Goal: Transaction & Acquisition: Purchase product/service

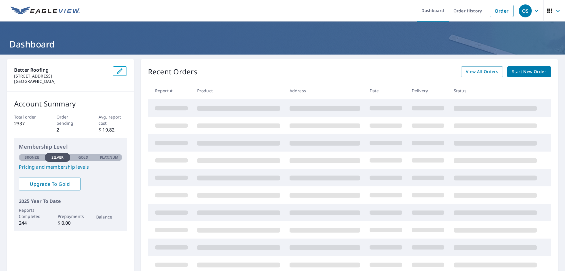
click at [519, 71] on span "Start New Order" at bounding box center [529, 71] width 34 height 7
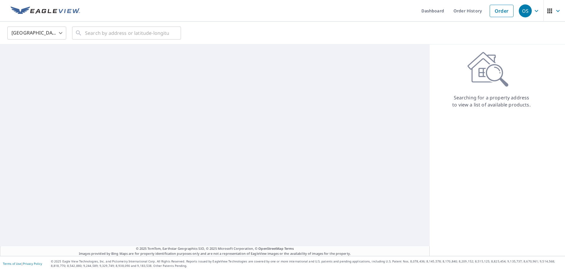
click at [519, 71] on div "Searching for a property address to view a list of available products." at bounding box center [492, 80] width 124 height 57
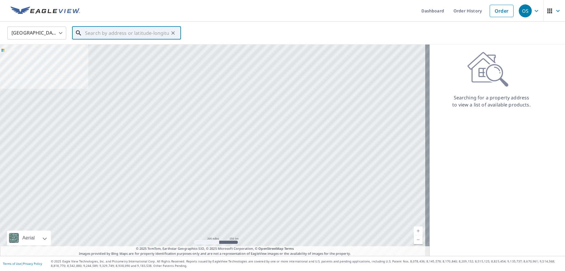
click at [100, 36] on input "text" at bounding box center [127, 33] width 84 height 16
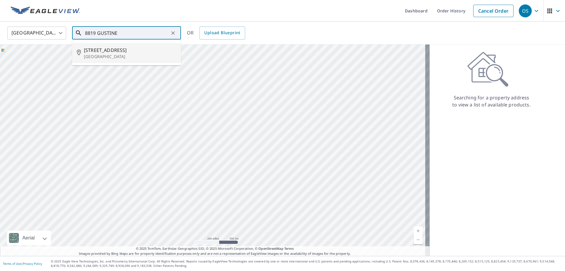
click at [111, 50] on span "[STREET_ADDRESS]" at bounding box center [130, 50] width 92 height 7
type input "[STREET_ADDRESS][PERSON_NAME]"
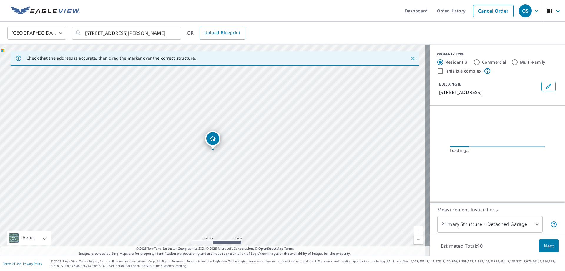
click at [416, 230] on link "Current Level 17, Zoom In" at bounding box center [418, 230] width 9 height 9
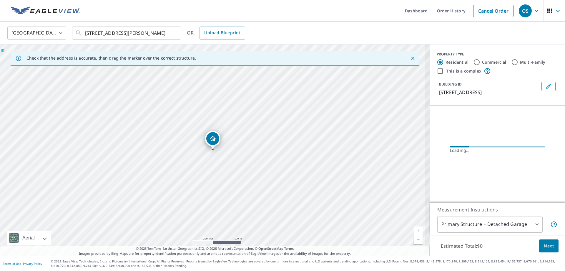
click at [416, 230] on link "Current Level 17.166322764762118, Zoom In" at bounding box center [418, 230] width 9 height 9
click at [416, 230] on link "Current Level 18.058319040406282, Zoom In Disabled" at bounding box center [418, 230] width 9 height 9
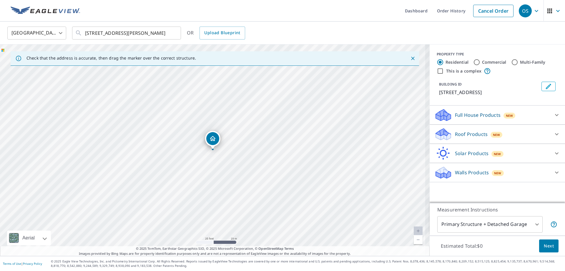
click at [416, 230] on link "Current Level 20, Zoom In Disabled" at bounding box center [418, 230] width 9 height 9
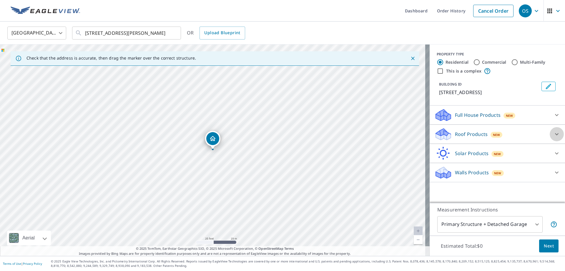
click at [554, 131] on icon at bounding box center [557, 133] width 7 height 7
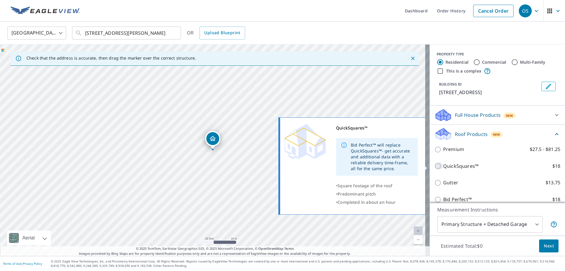
click at [435, 167] on input "QuickSquares™ $18" at bounding box center [439, 165] width 9 height 7
checkbox input "true"
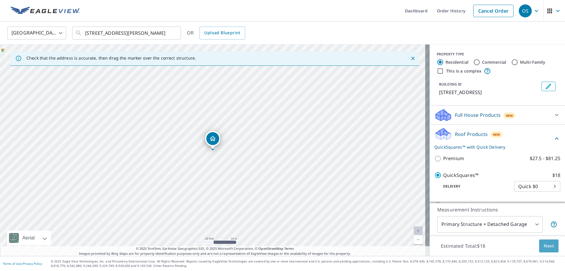
click at [545, 243] on span "Next" at bounding box center [549, 245] width 10 height 7
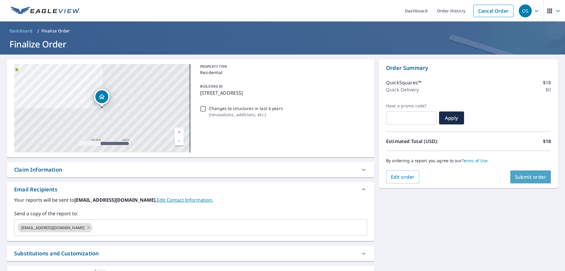
click at [530, 176] on span "Submit order" at bounding box center [531, 176] width 32 height 6
